Goal: Information Seeking & Learning: Learn about a topic

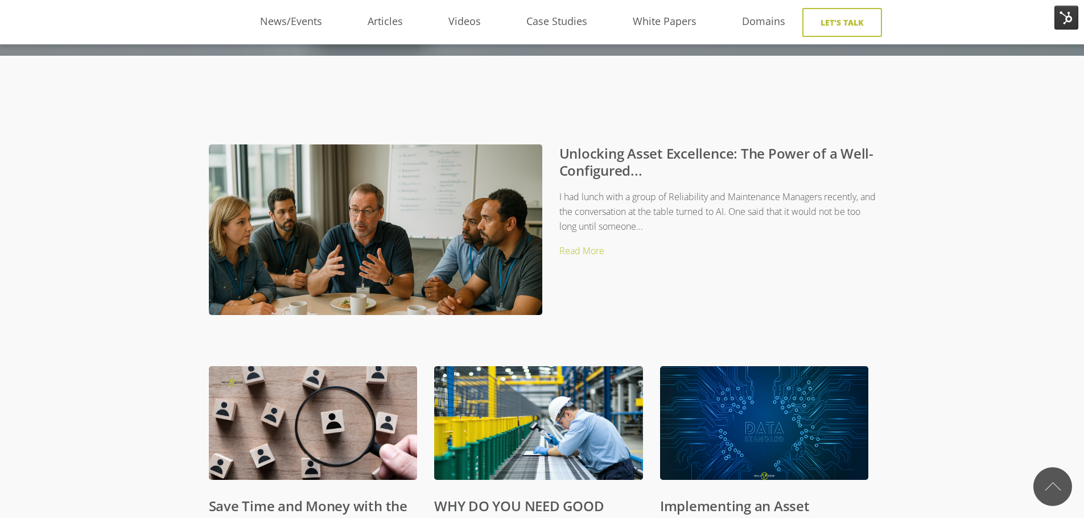
scroll to position [57, 0]
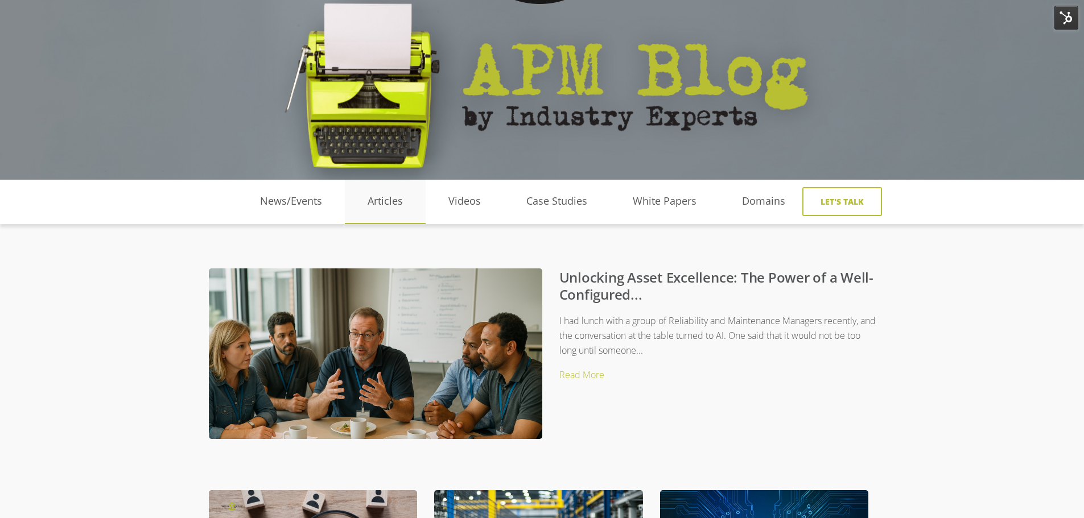
click at [381, 201] on link "Articles" at bounding box center [385, 201] width 81 height 17
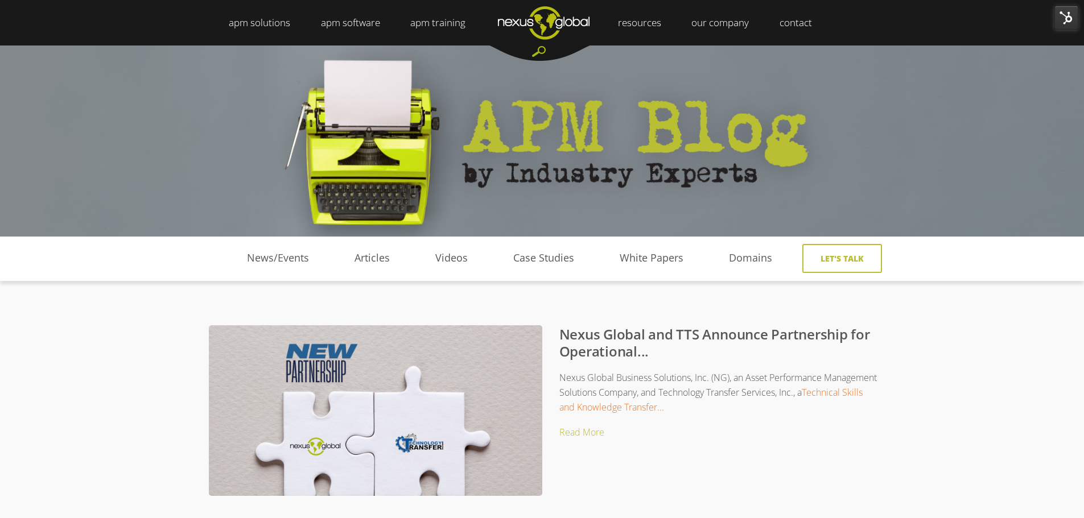
click at [539, 46] on div at bounding box center [539, 53] width 102 height 16
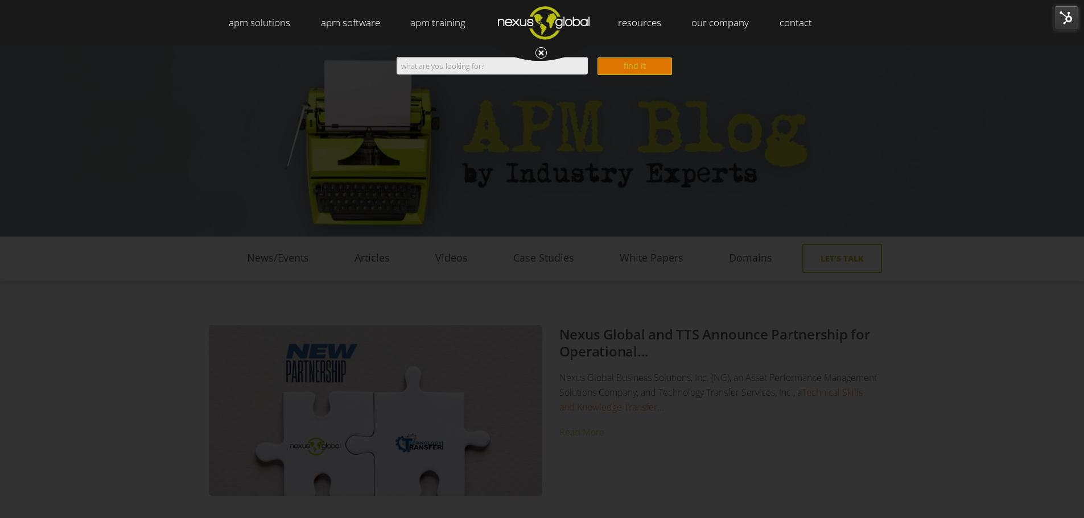
click at [549, 67] on input "Search" at bounding box center [492, 66] width 191 height 18
type input "quaranteen"
click at [597, 57] on input "find it" at bounding box center [634, 66] width 75 height 18
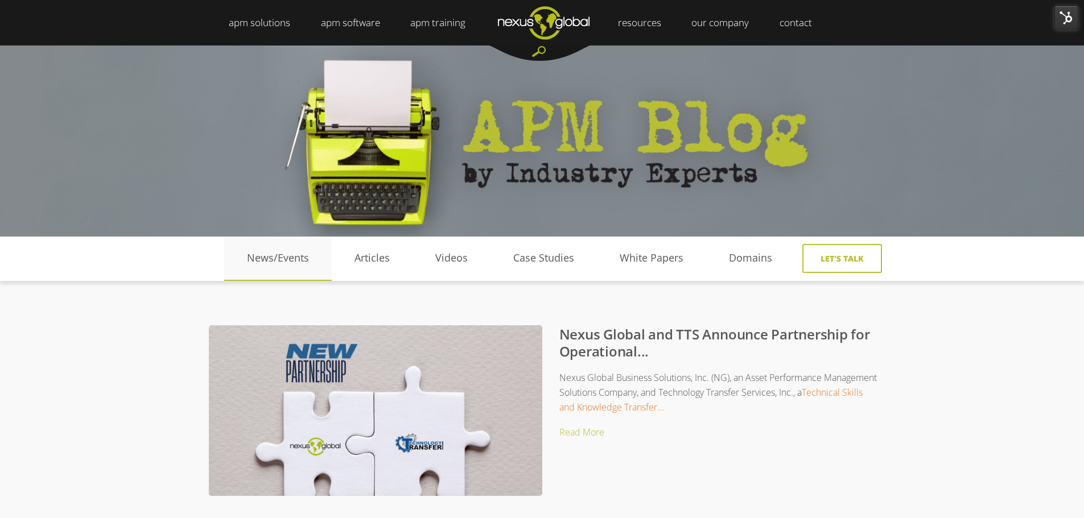
click at [300, 259] on link "News/Events" at bounding box center [278, 258] width 108 height 17
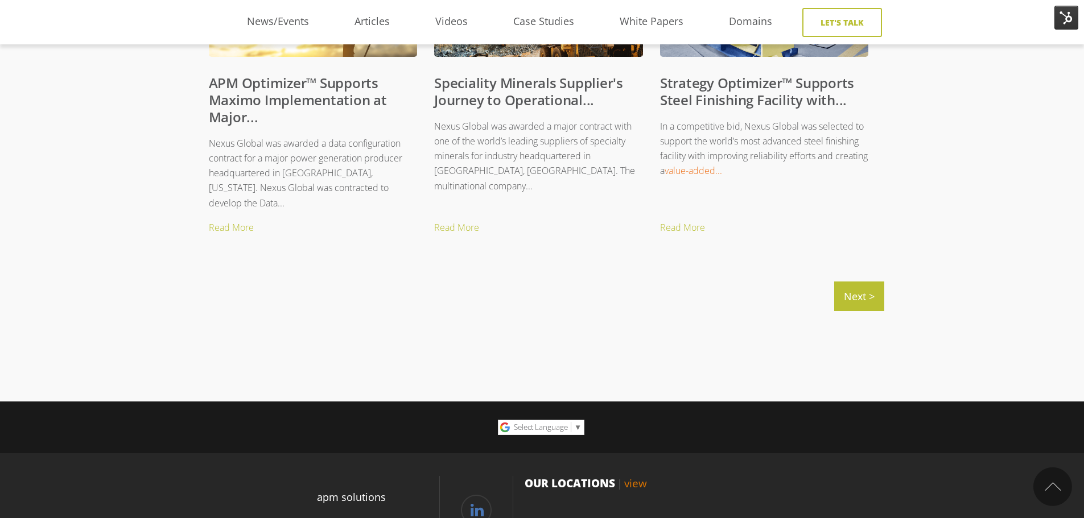
scroll to position [1308, 0]
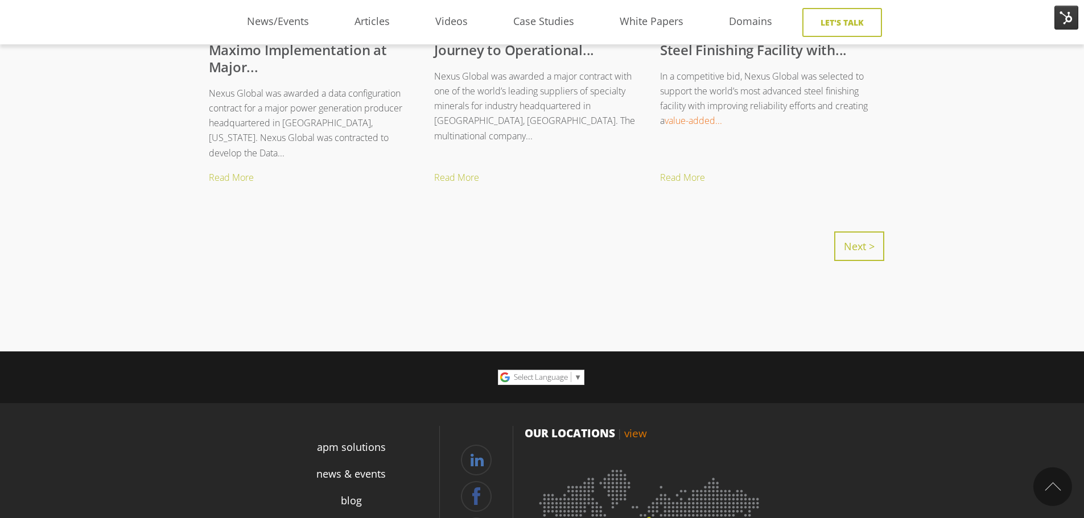
click at [867, 239] on link "Next >" at bounding box center [859, 247] width 50 height 30
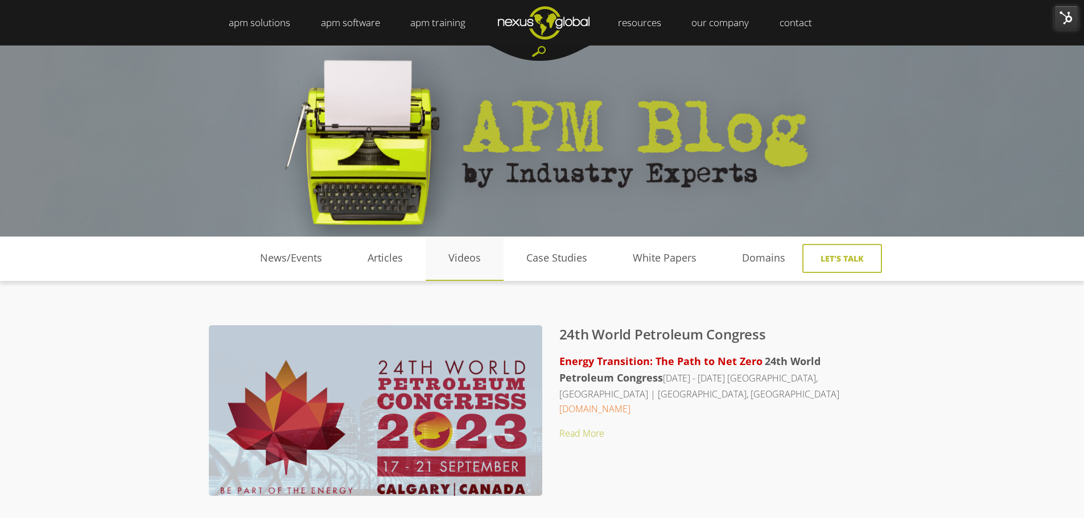
click at [480, 262] on link "Videos" at bounding box center [465, 258] width 78 height 17
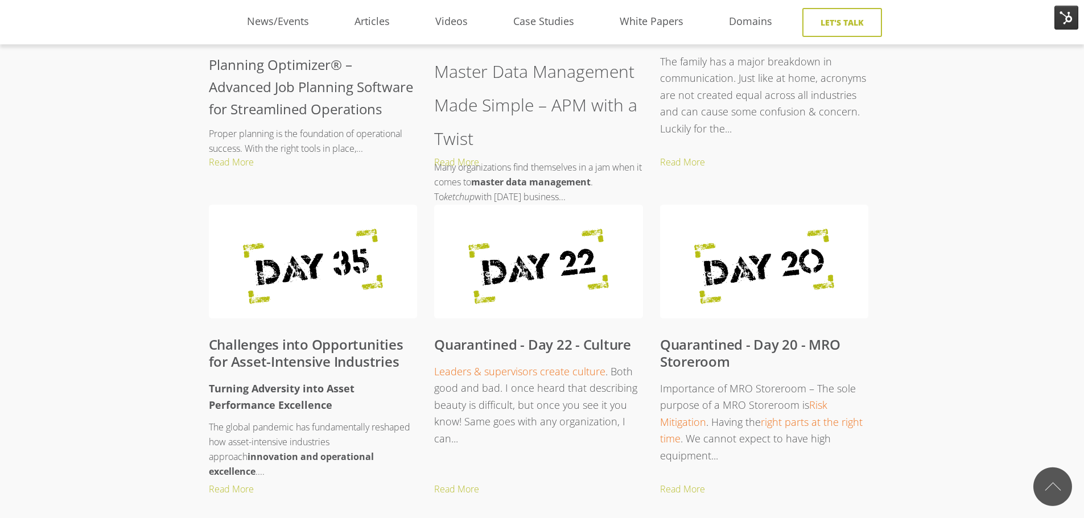
scroll to position [853, 0]
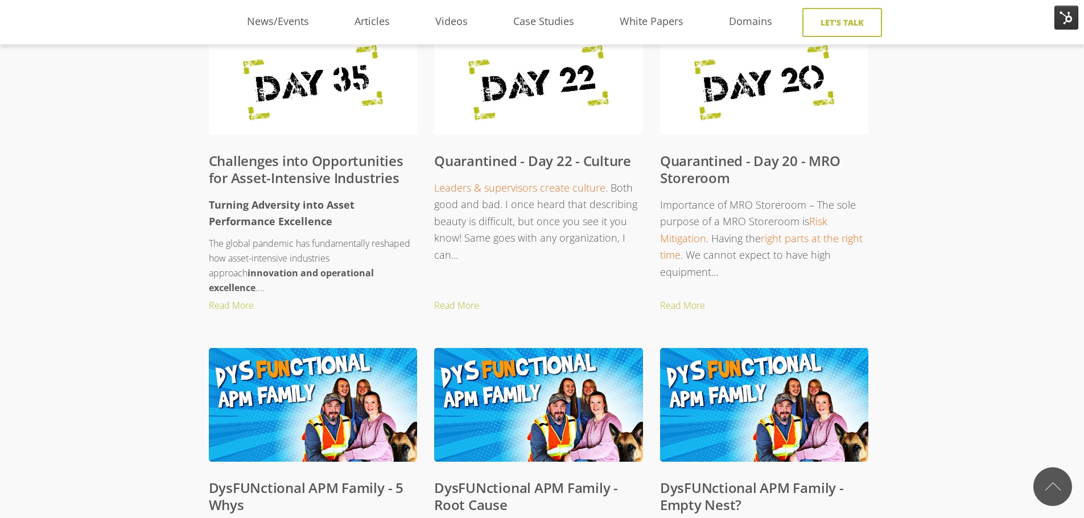
click at [500, 94] on img at bounding box center [538, 82] width 209 height 123
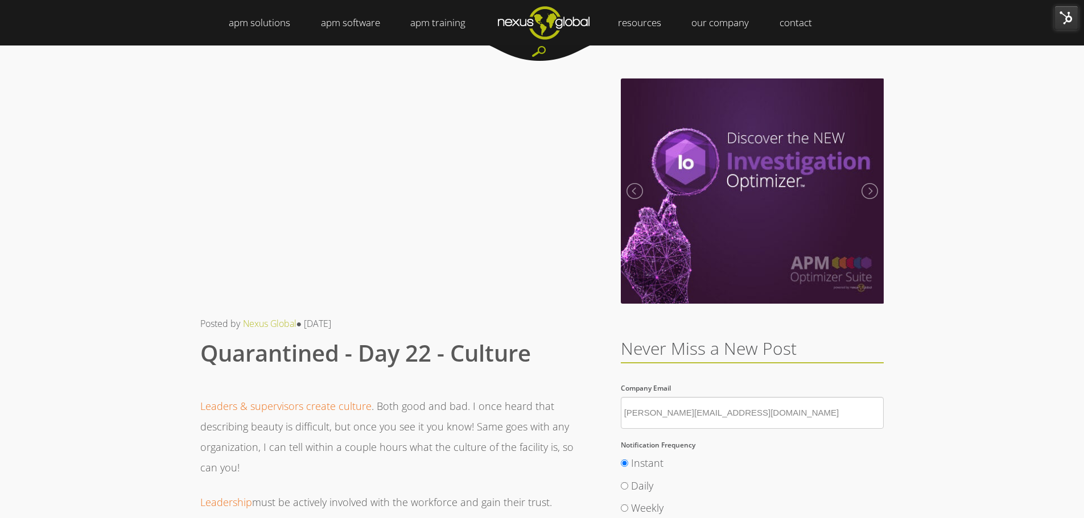
click at [420, 362] on span "Quarantined - Day 22 - Culture" at bounding box center [365, 352] width 331 height 31
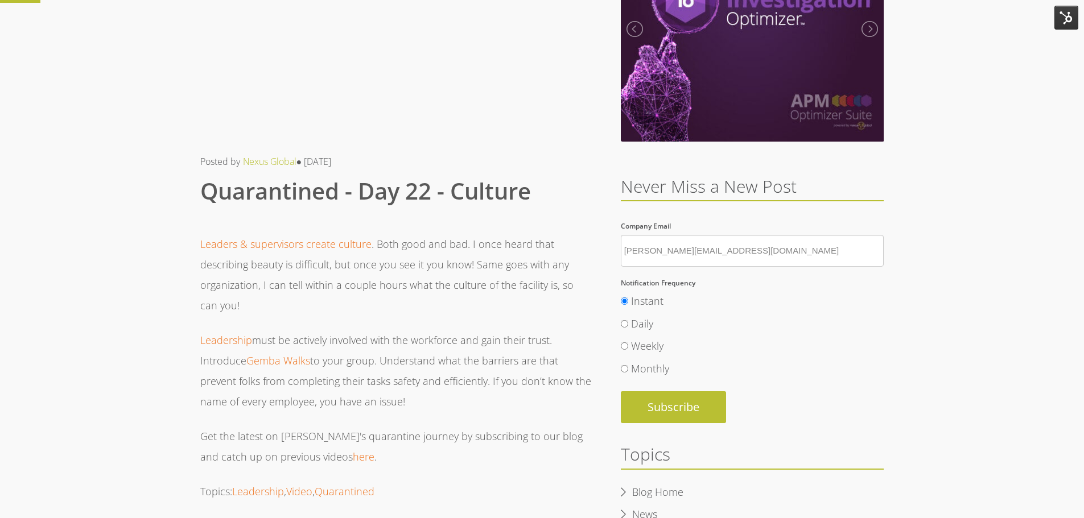
scroll to position [171, 0]
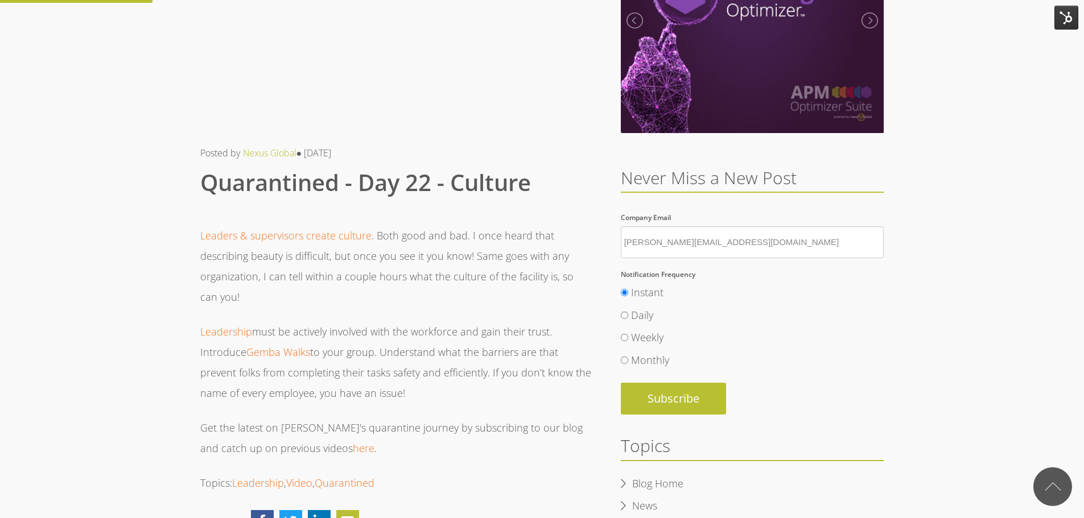
click at [409, 321] on span "Leaders & supervisors create culture . Both good and bad. I once heard that des…" at bounding box center [395, 341] width 391 height 233
